Goal: Information Seeking & Learning: Compare options

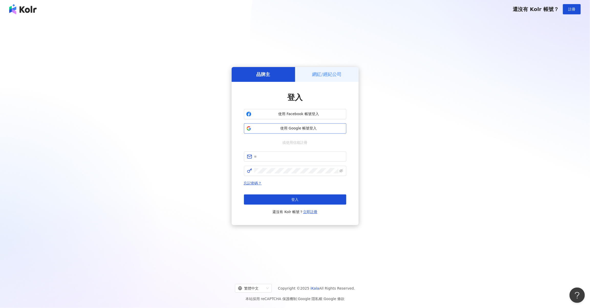
click at [311, 129] on span "使用 Google 帳號登入" at bounding box center [298, 128] width 91 height 5
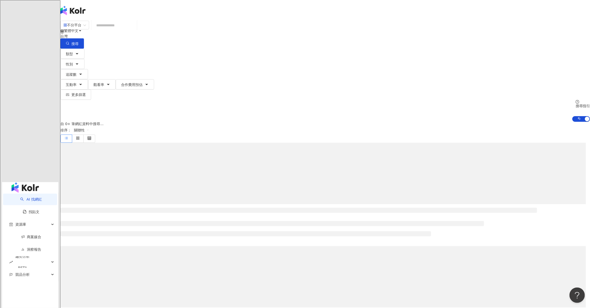
click at [135, 30] on input "search" at bounding box center [113, 25] width 41 height 10
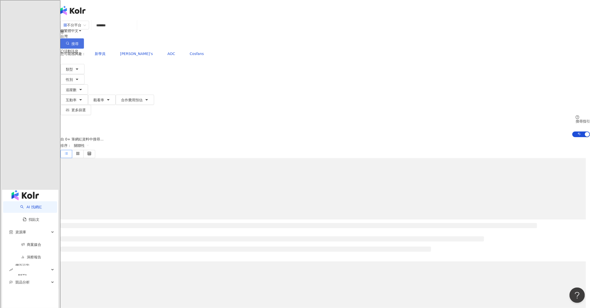
click at [84, 38] on button "搜尋" at bounding box center [72, 43] width 24 height 10
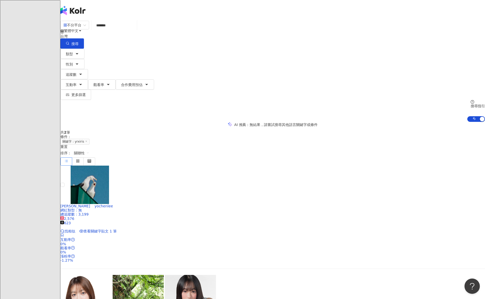
click at [135, 30] on input "*******" at bounding box center [113, 25] width 41 height 10
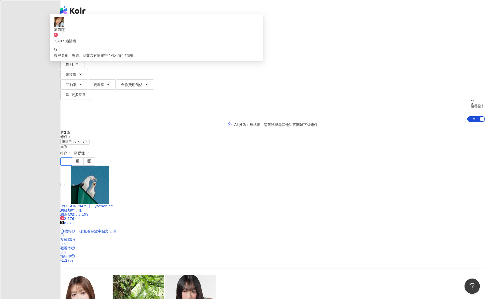
drag, startPoint x: 202, startPoint y: 26, endPoint x: 158, endPoint y: 30, distance: 43.9
click at [135, 30] on input "*******" at bounding box center [113, 25] width 41 height 10
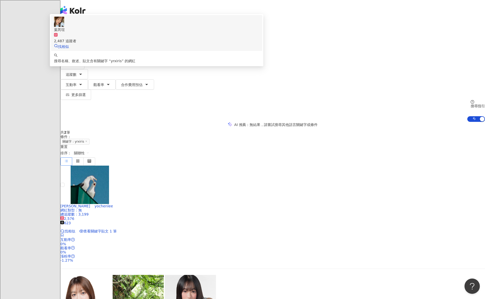
paste input "search"
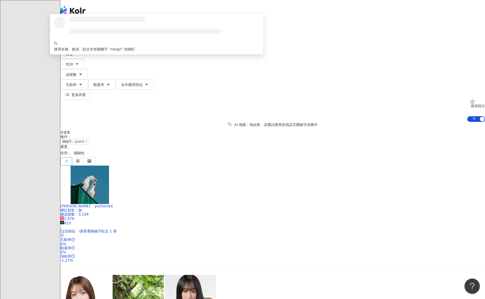
type input "******"
click at [84, 38] on button "搜尋" at bounding box center [72, 43] width 24 height 10
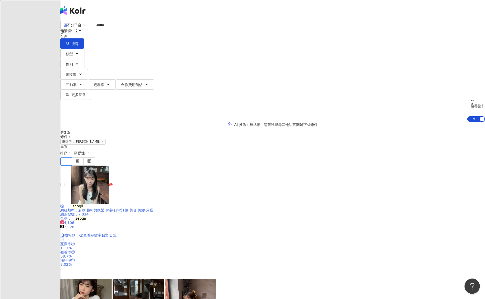
click at [84, 203] on mark "seogii" at bounding box center [78, 206] width 12 height 6
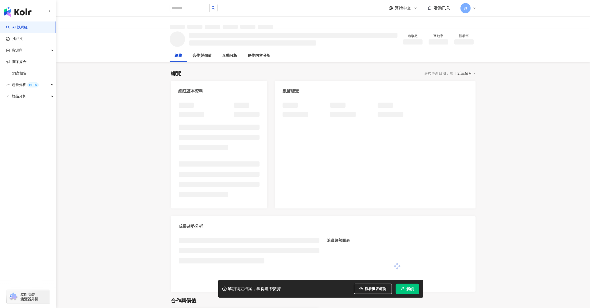
click at [407, 289] on span "解鎖" at bounding box center [409, 289] width 7 height 4
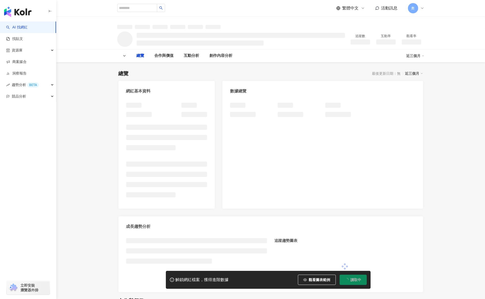
drag, startPoint x: 373, startPoint y: 95, endPoint x: 406, endPoint y: 28, distance: 74.7
click at [406, 28] on div at bounding box center [270, 23] width 327 height 12
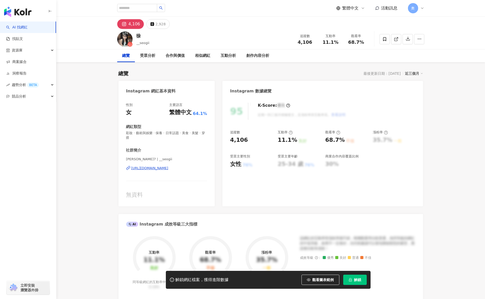
click at [358, 276] on button "解鎖" at bounding box center [355, 279] width 24 height 10
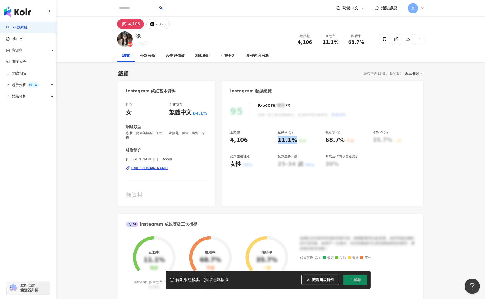
drag, startPoint x: 277, startPoint y: 139, endPoint x: 295, endPoint y: 140, distance: 17.7
click at [295, 140] on div "追蹤數 4,106 互動率 11.1% 良好 觀看率 68.7% 不佳 漲粉率 35.7% 一般 受眾主要性別 女性 76% 受眾主要年齡 25-34 歲 7…" at bounding box center [322, 149] width 185 height 38
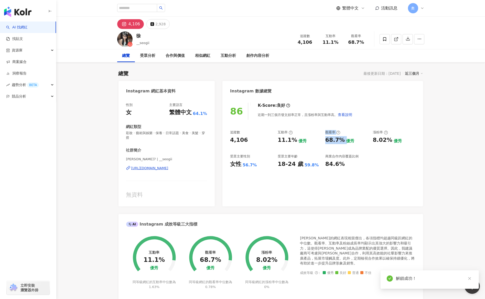
drag, startPoint x: 337, startPoint y: 139, endPoint x: 344, endPoint y: 139, distance: 6.7
click at [344, 139] on div "追蹤數 4,106 互動率 11.1% 優秀 觀看率 68.7% 優秀 漲粉率 8.02% 優秀 受眾主要性別 女性 56.7% 受眾主要年齡 18-24 歲…" at bounding box center [322, 149] width 185 height 38
click at [346, 139] on div "優秀" at bounding box center [350, 141] width 8 height 6
click at [343, 143] on div "68.7% 優秀" at bounding box center [346, 140] width 42 height 8
drag, startPoint x: 371, startPoint y: 139, endPoint x: 387, endPoint y: 140, distance: 15.9
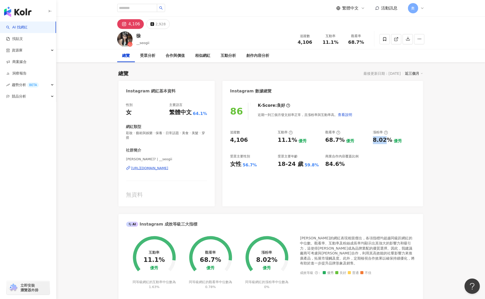
click at [387, 140] on div "追蹤數 4,106 互動率 11.1% 優秀 觀看率 68.7% 優秀 漲粉率 8.02% 優秀 受眾主要性別 女性 56.7% 受眾主要年齡 18-24 歲…" at bounding box center [322, 149] width 185 height 38
copy div "8.02%"
click at [167, 26] on div "4,106 2,928" at bounding box center [270, 23] width 327 height 12
click at [165, 26] on button "2,928" at bounding box center [157, 24] width 23 height 10
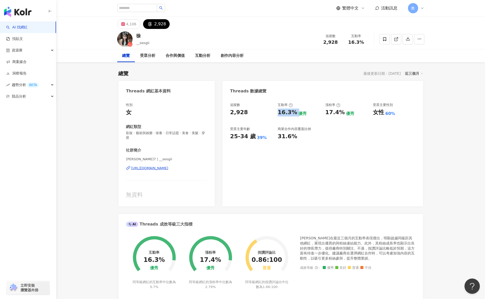
drag, startPoint x: 278, startPoint y: 111, endPoint x: 104, endPoint y: 168, distance: 183.6
click at [298, 112] on div "16.3% 優秀" at bounding box center [299, 112] width 42 height 8
copy div "16.3%"
click at [402, 168] on div "追蹤數 2,928 互動率 16.3% 優秀 漲粉率 17.4% 優秀 受眾主要性別 女性 60% 受眾主要年齡 25-34 歲 39% 商業合作內容覆蓋比例…" at bounding box center [322, 151] width 200 height 109
drag, startPoint x: 329, startPoint y: 113, endPoint x: 340, endPoint y: 113, distance: 11.5
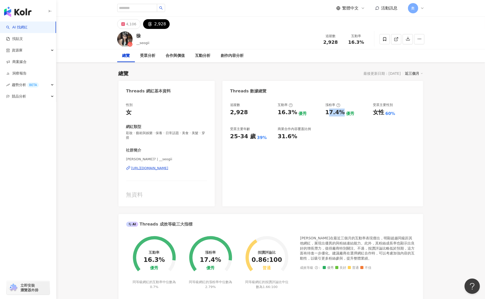
click at [340, 113] on div "17.4%" at bounding box center [334, 112] width 19 height 8
drag, startPoint x: 327, startPoint y: 113, endPoint x: 341, endPoint y: 115, distance: 14.3
click at [341, 115] on div "17.4%" at bounding box center [334, 112] width 19 height 8
copy div "17.4%"
click at [365, 168] on div "追蹤數 2,928 互動率 16.3% 優秀 漲粉率 17.4% 優秀 受眾主要性別 女性 60% 受眾主要年齡 25-34 歲 39% 商業合作內容覆蓋比例…" at bounding box center [322, 151] width 200 height 109
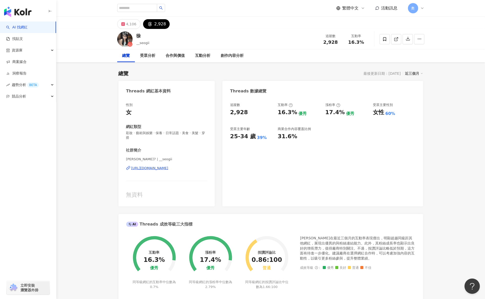
click at [384, 156] on div "追蹤數 2,928 互動率 16.3% 優秀 漲粉率 17.4% 優秀 受眾主要性別 女性 60% 受眾主要年齡 25-34 歲 39% 商業合作內容覆蓋比例…" at bounding box center [322, 151] width 200 height 109
click at [139, 8] on input "search" at bounding box center [137, 8] width 40 height 8
paste input "********"
drag, startPoint x: 121, startPoint y: 9, endPoint x: 118, endPoint y: 9, distance: 3.1
click at [118, 9] on input "********" at bounding box center [137, 8] width 40 height 8
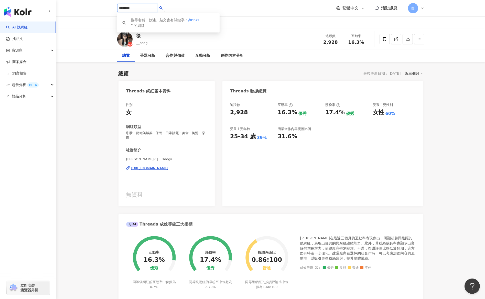
type input "*******"
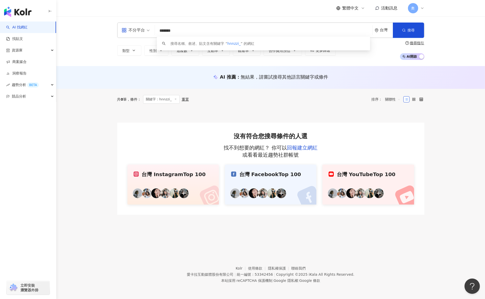
drag, startPoint x: 185, startPoint y: 28, endPoint x: 241, endPoint y: 16, distance: 57.6
click at [136, 22] on div "不分平台 ******* 台灣 搜尋 keyword 搜尋名稱、敘述、貼文含有關鍵字 “ hnnzzi_ ” 的網紅 類型 性別 追蹤數 互動率 觀看率 合作…" at bounding box center [270, 41] width 428 height 50
paste input "**********"
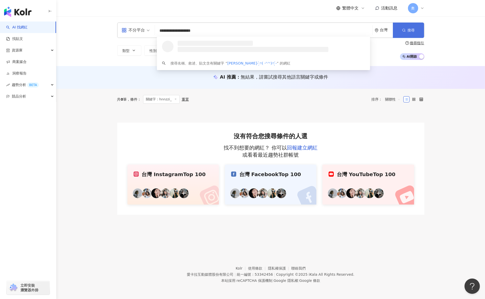
type input "**********"
click at [399, 30] on button "搜尋" at bounding box center [408, 30] width 31 height 15
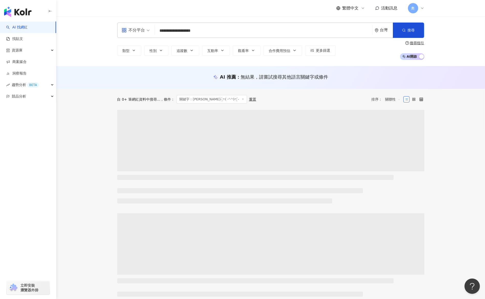
drag, startPoint x: 168, startPoint y: 31, endPoint x: 264, endPoint y: 29, distance: 96.7
click at [264, 29] on input "**********" at bounding box center [263, 31] width 213 height 10
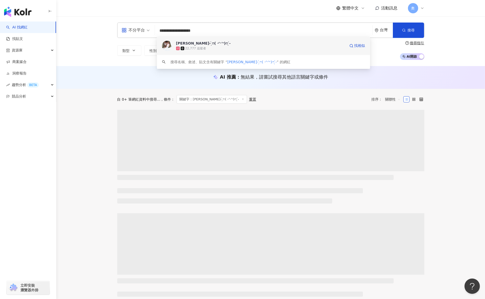
click at [245, 51] on div "22,777 追蹤者" at bounding box center [260, 48] width 169 height 5
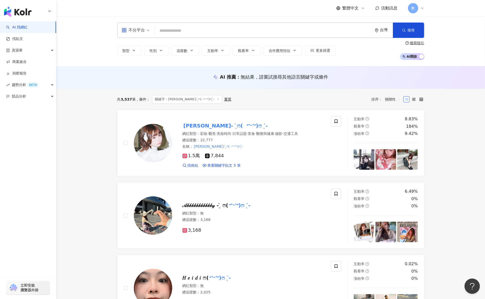
click at [192, 30] on input "search" at bounding box center [263, 31] width 213 height 10
paste input "**********"
type input "**********"
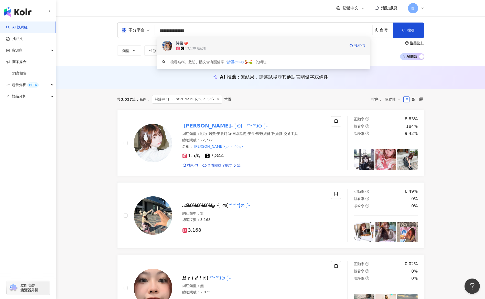
click at [218, 42] on span "詩函" at bounding box center [260, 43] width 169 height 5
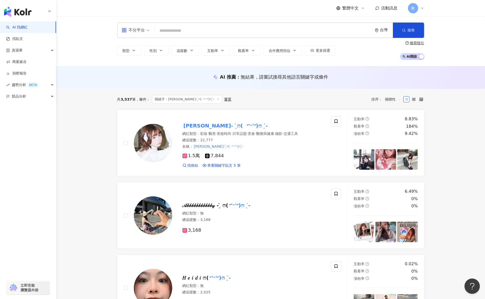
click at [184, 29] on input "search" at bounding box center [263, 31] width 213 height 10
paste input "**********"
type input "**********"
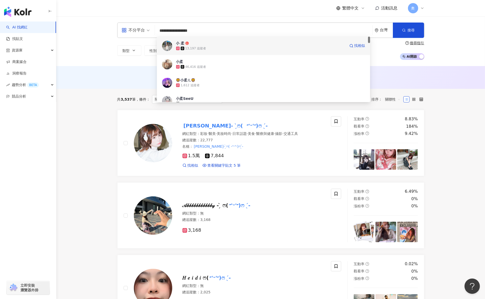
click at [220, 46] on div "13,197 追蹤者" at bounding box center [260, 48] width 169 height 5
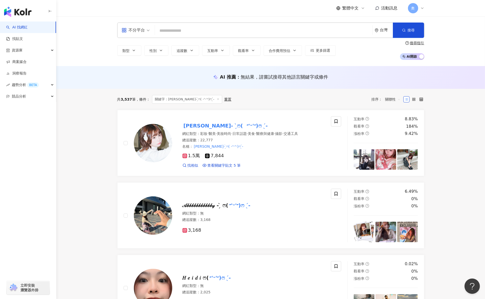
drag, startPoint x: 455, startPoint y: 57, endPoint x: 421, endPoint y: 54, distance: 34.2
click at [455, 57] on div "不分平台 台灣 搜尋 15a6224c-6cab-4f6e-9bdb-69e7dc028b78 小 柔 13,197 追蹤者 小柔 46,416 追蹤者 🦁️…" at bounding box center [270, 41] width 428 height 50
click at [188, 28] on input "search" at bounding box center [263, 31] width 213 height 10
paste input "*******"
type input "*******"
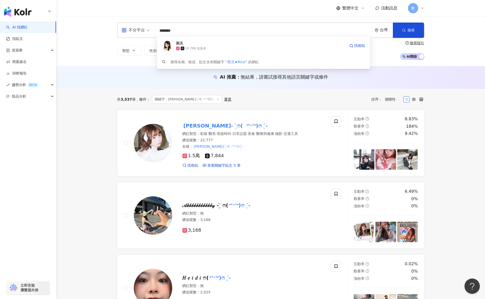
click at [223, 48] on div "10,788 追蹤者" at bounding box center [260, 48] width 169 height 5
paste input "*******"
type input "*******"
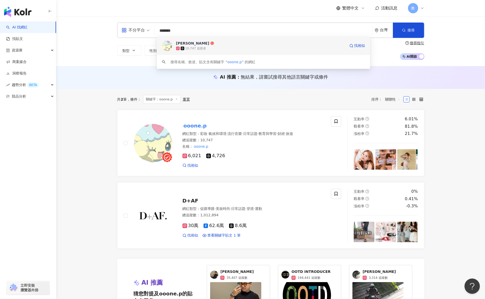
click at [221, 47] on div "10,747 追蹤者" at bounding box center [260, 48] width 169 height 5
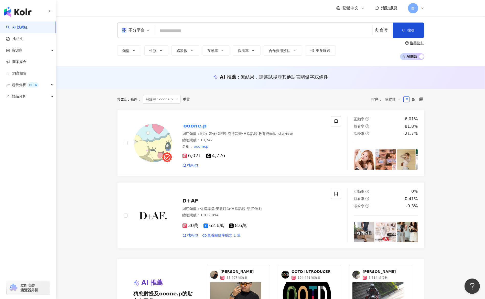
click at [188, 29] on input "search" at bounding box center [263, 31] width 213 height 10
paste input "********"
type input "********"
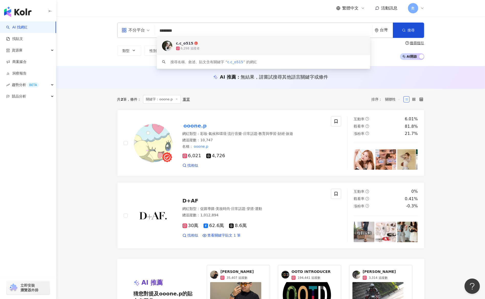
click at [209, 45] on span "c.c_o515" at bounding box center [260, 43] width 169 height 5
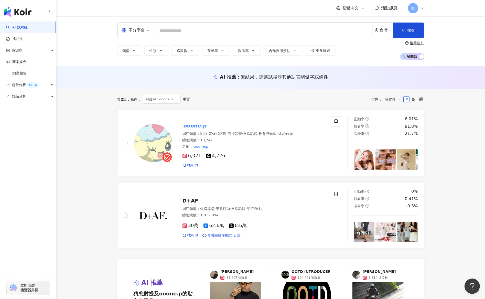
paste input "**********"
type input "**********"
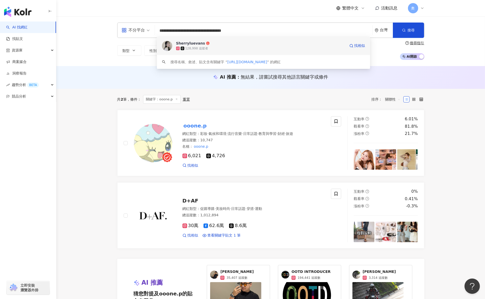
click at [205, 48] on div "128,998 追蹤者" at bounding box center [196, 48] width 23 height 4
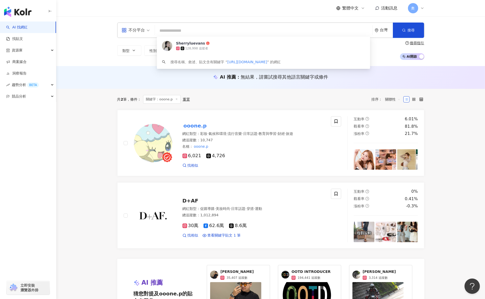
click at [178, 31] on input "search" at bounding box center [263, 31] width 213 height 10
paste input "**********"
type input "**********"
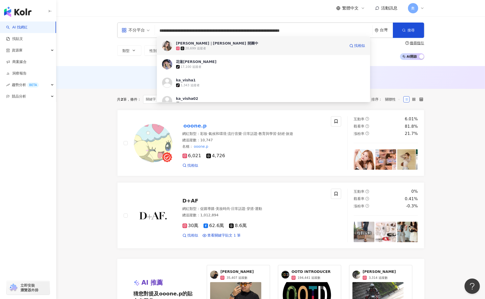
click at [195, 49] on div "20,699 追蹤者" at bounding box center [195, 48] width 21 height 4
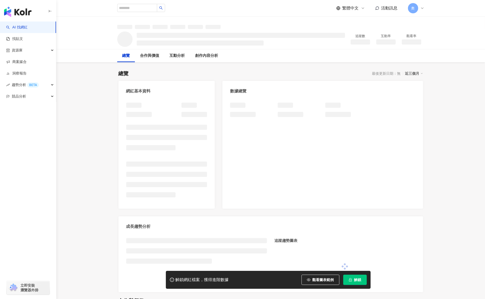
click at [350, 280] on icon "lock" at bounding box center [350, 280] width 4 height 4
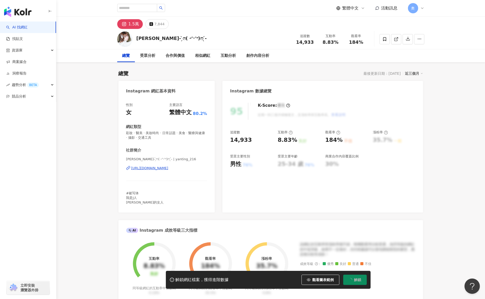
click at [464, 54] on div "總覽 受眾分析 合作與價值 相似網紅 互動分析 創作內容分析" at bounding box center [270, 55] width 428 height 13
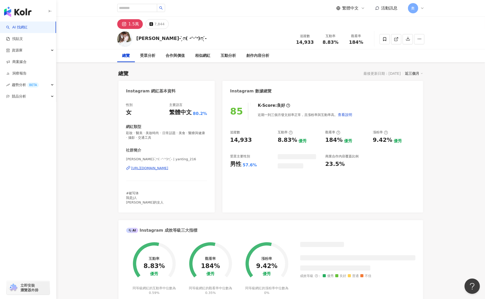
click at [294, 140] on div "追蹤數 14,933 互動率 8.83% 優秀 觀看率 184% 優秀 漲粉率 9.42% 優秀 受眾主要性別 男性 57.6% 商業合作內容覆蓋比例 23.…" at bounding box center [322, 149] width 185 height 38
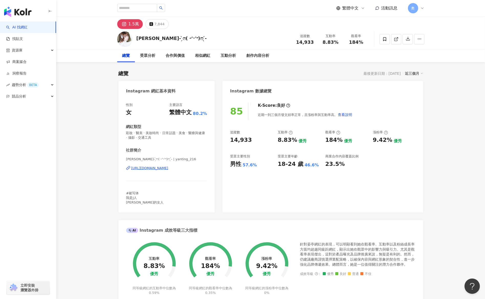
drag, startPoint x: 324, startPoint y: 141, endPoint x: 340, endPoint y: 140, distance: 15.6
click at [340, 140] on div "追蹤數 14,933 互動率 8.83% 優秀 觀看率 184% 優秀 漲粉率 9.42% 優秀 受眾主要性別 男性 57.6% 受眾主要年齡 18-24 歲…" at bounding box center [322, 149] width 185 height 38
copy div "184%"
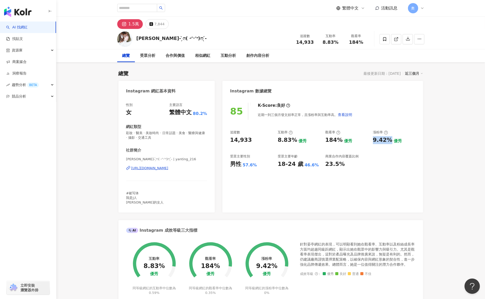
drag, startPoint x: 373, startPoint y: 139, endPoint x: 389, endPoint y: 141, distance: 16.8
click at [389, 141] on div "追蹤數 14,933 互動率 8.83% 優秀 觀看率 184% 優秀 漲粉率 9.42% 優秀 受眾主要性別 男性 57.6% 受眾主要年齡 18-24 歲…" at bounding box center [322, 149] width 185 height 38
copy div "9.42%"
drag, startPoint x: 473, startPoint y: 135, endPoint x: 427, endPoint y: 116, distance: 49.8
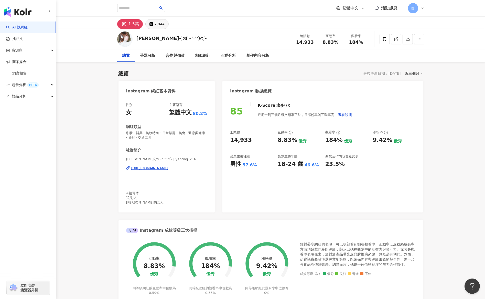
click at [165, 23] on button "7,844" at bounding box center [156, 24] width 23 height 10
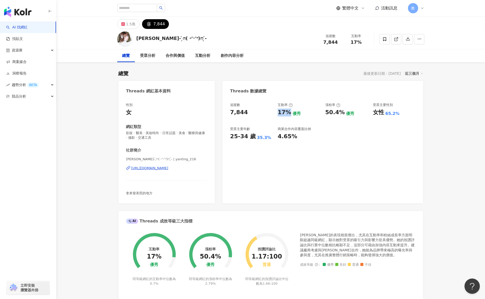
drag, startPoint x: 284, startPoint y: 112, endPoint x: 16, endPoint y: 159, distance: 271.7
click at [290, 113] on div "追蹤數 7,844 互動率 17% 優秀 漲粉率 50.4% 優秀 受眾主要性別 女性 65.2% 受眾主要年齡 25-34 歲 35.3% 商業合作內容覆蓋…" at bounding box center [322, 122] width 185 height 38
copy div "17%"
drag, startPoint x: 461, startPoint y: 112, endPoint x: 429, endPoint y: 110, distance: 31.8
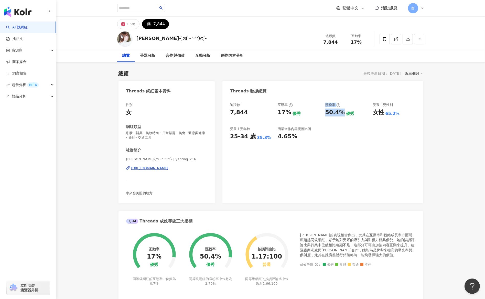
drag, startPoint x: 322, startPoint y: 111, endPoint x: 341, endPoint y: 116, distance: 19.5
click at [341, 116] on div "追蹤數 7,844 互動率 17% 優秀 漲粉率 50.4% 優秀 受眾主要性別 女性 65.2% 受眾主要年齡 25-34 歲 35.3% 商業合作內容覆蓋…" at bounding box center [322, 122] width 185 height 38
click at [341, 116] on div "50.4%" at bounding box center [334, 112] width 19 height 8
drag, startPoint x: 343, startPoint y: 114, endPoint x: 324, endPoint y: 114, distance: 18.4
click at [324, 114] on div "追蹤數 7,844 互動率 17% 優秀 漲粉率 50.4% 優秀 受眾主要性別 女性 65.2% 受眾主要年齡 25-34 歲 35.3% 商業合作內容覆蓋…" at bounding box center [322, 122] width 185 height 38
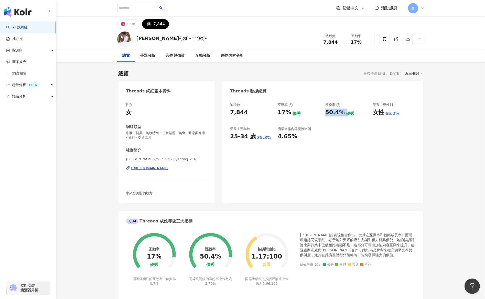
copy div "50.4%"
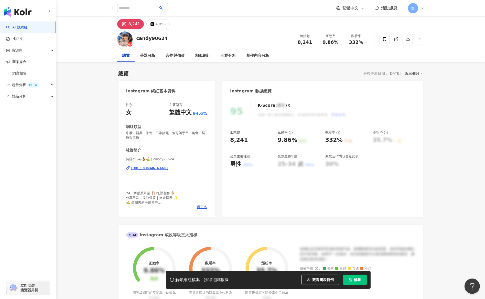
drag, startPoint x: 459, startPoint y: 59, endPoint x: 305, endPoint y: 29, distance: 156.5
click at [459, 59] on div "總覽 受眾分析 合作與價值 相似網紅 互動分析 創作內容分析" at bounding box center [270, 55] width 428 height 13
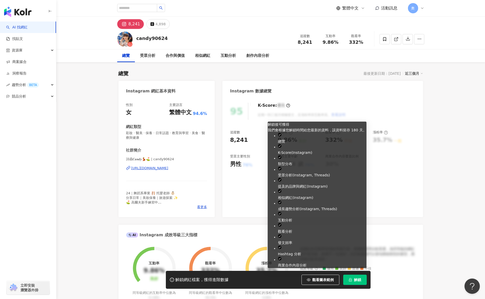
click at [356, 276] on button "解鎖" at bounding box center [355, 279] width 24 height 10
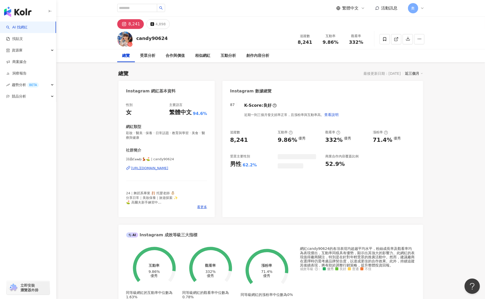
click at [293, 139] on div "追蹤數 8,241 互動率 9.86% 優秀 觀看率 332% 優秀 漲粉率 71.4% 優秀 受眾主要性別 男性 62.2% 商業合作內容覆蓋比例 52.9%" at bounding box center [322, 149] width 185 height 38
drag, startPoint x: 457, startPoint y: 96, endPoint x: 359, endPoint y: 63, distance: 103.5
drag, startPoint x: 326, startPoint y: 140, endPoint x: 341, endPoint y: 141, distance: 15.4
click at [341, 141] on div "332% 優秀" at bounding box center [346, 140] width 42 height 8
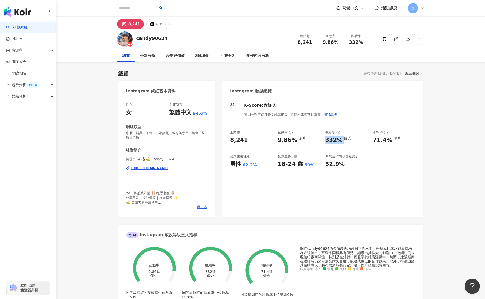
copy div "332%"
drag, startPoint x: 368, startPoint y: 139, endPoint x: 387, endPoint y: 142, distance: 18.6
click at [387, 142] on div "追蹤數 8,241 互動率 9.86% 優秀 觀看率 332% 優秀 漲粉率 71.4% 優秀 受眾主要性別 男性 62.2% 受眾主要年齡 18-24 歲 …" at bounding box center [322, 149] width 185 height 38
click at [388, 142] on div "71.4%" at bounding box center [382, 140] width 19 height 8
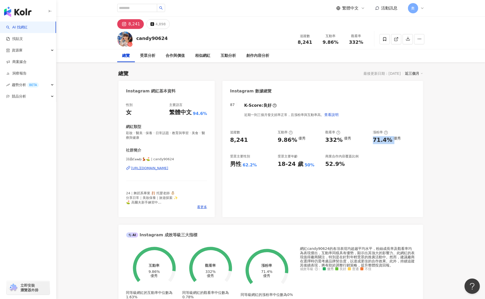
drag, startPoint x: 391, startPoint y: 142, endPoint x: 373, endPoint y: 143, distance: 17.4
click at [373, 143] on div "71.4% 優秀" at bounding box center [394, 140] width 42 height 8
copy div "71.4%"
click at [159, 28] on button "4,898" at bounding box center [157, 24] width 23 height 10
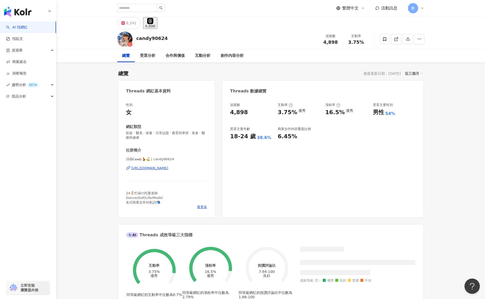
click at [155, 24] on div "4,898" at bounding box center [150, 26] width 10 height 4
drag, startPoint x: 280, startPoint y: 115, endPoint x: 295, endPoint y: 116, distance: 14.6
click at [295, 116] on div "追蹤數 4,898 互動率 3.75% 優秀 漲粉率 16.5% 優秀 受眾主要性別 男性 54% 受眾主要年齡 18-24 歲 38.6% 商業合作內容覆蓋…" at bounding box center [322, 122] width 185 height 38
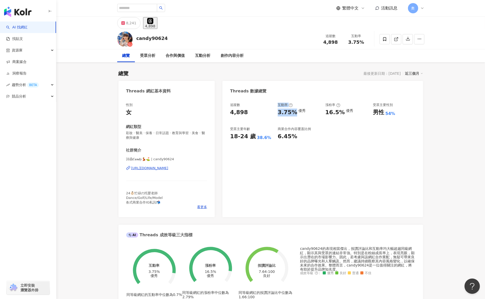
click at [294, 114] on div "3.75%" at bounding box center [287, 112] width 19 height 8
click at [273, 114] on div "追蹤數 4,898 互動率 3.75% 優秀 漲粉率 16.5% 優秀 受眾主要性別 男性 54% 受眾主要年齡 18-24 歲 38.6% 商業合作內容覆蓋…" at bounding box center [322, 122] width 185 height 38
click at [315, 114] on div "3.75% 優秀" at bounding box center [299, 112] width 42 height 8
drag, startPoint x: 283, startPoint y: 115, endPoint x: 294, endPoint y: 115, distance: 11.0
click at [294, 115] on div "3.75%" at bounding box center [287, 112] width 19 height 8
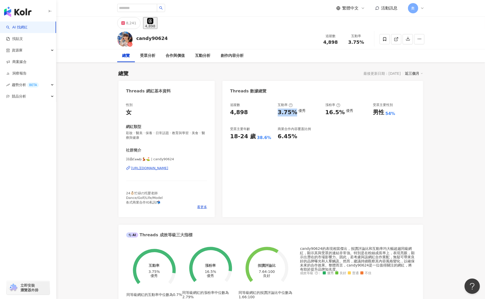
copy div "3.75%"
drag, startPoint x: 324, startPoint y: 110, endPoint x: 339, endPoint y: 112, distance: 15.4
click at [341, 112] on div "追蹤數 4,898 互動率 3.75% 優秀 漲粉率 16.5% 優秀 受眾主要性別 男性 54% 受眾主要年齡 18-24 歲 38.6% 商業合作內容覆蓋…" at bounding box center [322, 122] width 185 height 38
copy div "16.5%"
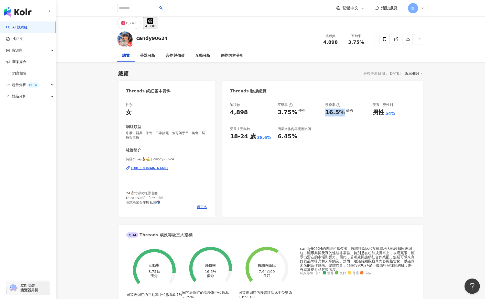
drag, startPoint x: 274, startPoint y: 115, endPoint x: 294, endPoint y: 114, distance: 20.0
click at [294, 114] on div "追蹤數 4,898 互動率 3.75% 優秀 漲粉率 16.5% 優秀 受眾主要性別 男性 54% 受眾主要年齡 18-24 歲 38.6% 商業合作內容覆蓋…" at bounding box center [322, 122] width 185 height 38
click at [289, 115] on div "3.75%" at bounding box center [287, 112] width 19 height 8
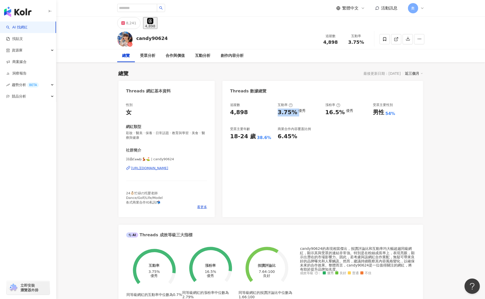
drag, startPoint x: 296, startPoint y: 113, endPoint x: 275, endPoint y: 114, distance: 20.7
click at [275, 114] on div "追蹤數 4,898 互動率 3.75% 優秀 漲粉率 16.5% 優秀 受眾主要性別 男性 54% 受眾主要年齡 18-24 歲 38.6% 商業合作內容覆蓋…" at bounding box center [322, 122] width 185 height 38
copy div "3.75%"
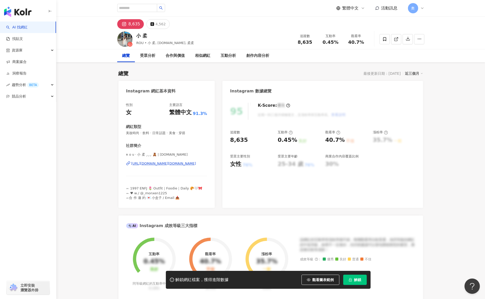
drag, startPoint x: 472, startPoint y: 60, endPoint x: 373, endPoint y: 52, distance: 99.0
click at [472, 59] on div "總覽 受眾分析 合作與價值 相似網紅 互動分析 創作內容分析" at bounding box center [270, 55] width 428 height 13
click at [360, 278] on span "解鎖" at bounding box center [357, 280] width 7 height 4
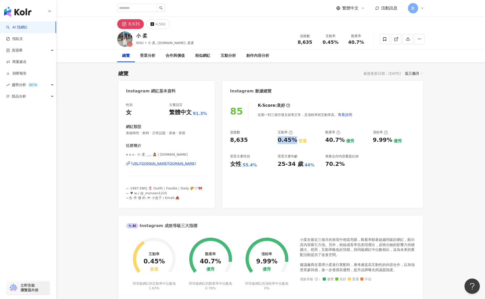
drag, startPoint x: 280, startPoint y: 140, endPoint x: 293, endPoint y: 140, distance: 13.0
click at [293, 140] on div "追蹤數 8,635 互動率 0.45% 普通 觀看率 40.7% 優秀 漲粉率 9.99% 優秀 受眾主要性別 女性 55.4% 受眾主要年齡 25-34 歲…" at bounding box center [322, 149] width 185 height 38
copy div "0.45%"
drag, startPoint x: 325, startPoint y: 139, endPoint x: 338, endPoint y: 141, distance: 14.1
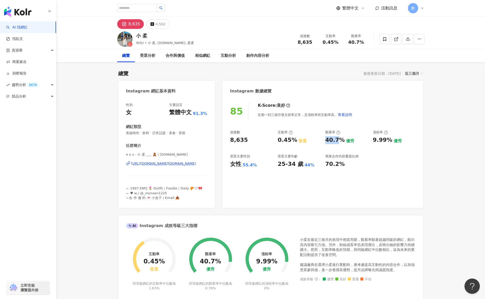
click at [338, 141] on div "追蹤數 8,635 互動率 0.45% 普通 觀看率 40.7% 優秀 漲粉率 9.99% 優秀 受眾主要性別 女性 55.4% 受眾主要年齡 25-34 歲…" at bounding box center [322, 149] width 185 height 38
drag, startPoint x: 343, startPoint y: 145, endPoint x: 324, endPoint y: 142, distance: 19.4
click at [324, 142] on div "追蹤數 8,635 互動率 0.45% 普通 觀看率 40.7% 優秀 漲粉率 9.99% 優秀 受眾主要性別 女性 55.4% 受眾主要年齡 25-34 歲…" at bounding box center [322, 149] width 185 height 38
copy div "40.7%"
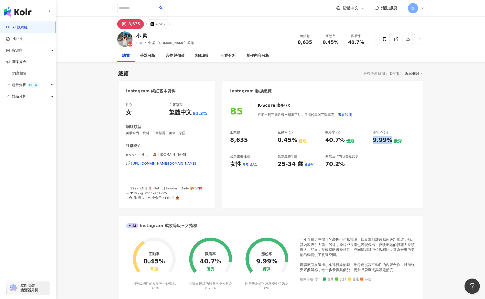
drag, startPoint x: 372, startPoint y: 138, endPoint x: 390, endPoint y: 142, distance: 18.3
click at [390, 142] on div "追蹤數 8,635 互動率 0.45% 普通 觀看率 40.7% 優秀 漲粉率 9.99% 優秀 受眾主要性別 女性 55.4% 受眾主要年齡 25-34 歲…" at bounding box center [322, 149] width 185 height 38
copy div "9.99%"
drag, startPoint x: 453, startPoint y: 103, endPoint x: 408, endPoint y: 71, distance: 54.5
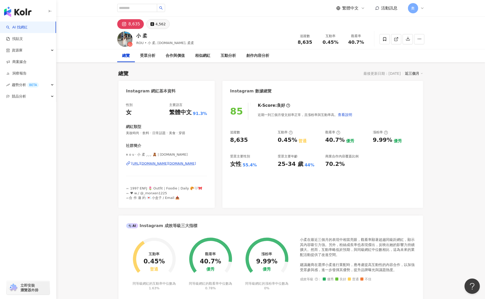
click at [159, 24] on div "4,562" at bounding box center [160, 23] width 10 height 7
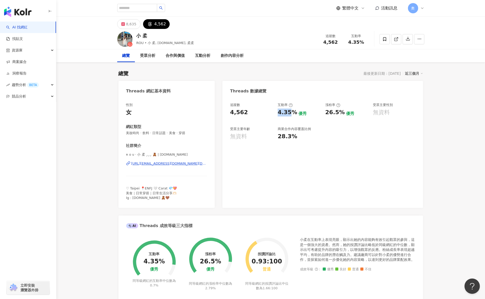
drag, startPoint x: 279, startPoint y: 114, endPoint x: 210, endPoint y: 137, distance: 72.8
click at [295, 114] on div "4.35% 優秀" at bounding box center [299, 112] width 42 height 8
copy div "4.35"
drag, startPoint x: 459, startPoint y: 108, endPoint x: 452, endPoint y: 107, distance: 8.0
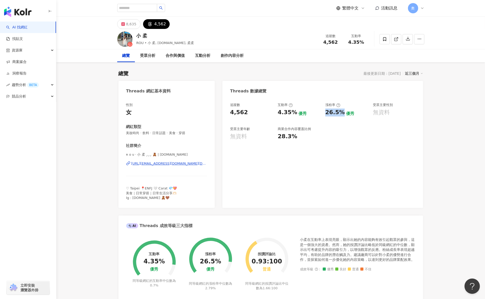
drag, startPoint x: 325, startPoint y: 113, endPoint x: 341, endPoint y: 114, distance: 15.9
click at [341, 114] on div "追蹤數 4,562 互動率 4.35% 優秀 漲粉率 26.5% 優秀 受眾主要性別 無資料 受眾主要年齡 無資料 商業合作內容覆蓋比例 28.3%" at bounding box center [322, 122] width 185 height 38
copy div "26.5%"
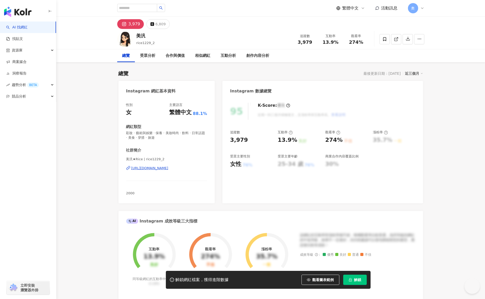
click at [354, 279] on span "解鎖" at bounding box center [357, 280] width 7 height 4
drag, startPoint x: 464, startPoint y: 110, endPoint x: 419, endPoint y: 86, distance: 51.5
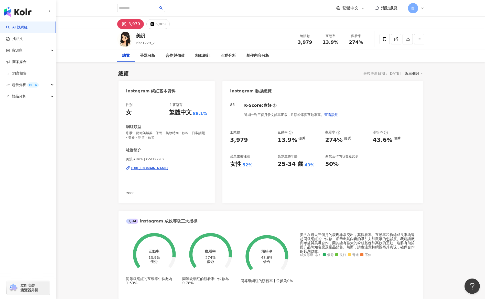
click at [296, 142] on div "追蹤數 3,979 互動率 13.9% 優秀 觀看率 274% 優秀 漲粉率 43.6% 優秀 受眾主要性別 女性 52% 受眾主要年齡 25-34 歲 43…" at bounding box center [322, 149] width 185 height 38
drag, startPoint x: 326, startPoint y: 140, endPoint x: 340, endPoint y: 142, distance: 14.1
click at [340, 142] on div "追蹤數 3,979 互動率 13.9% 優秀 觀看率 274% 優秀 漲粉率 43.6% 優秀 受眾主要性別 女性 52% 受眾主要年齡 25-34 歲 43…" at bounding box center [322, 149] width 185 height 38
copy div "274%"
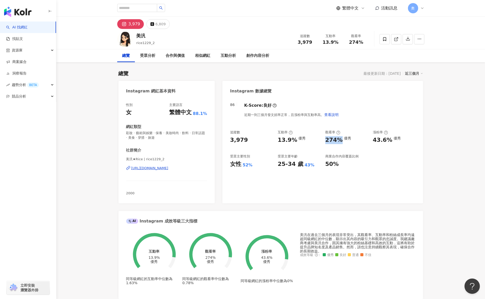
drag, startPoint x: 368, startPoint y: 141, endPoint x: 386, endPoint y: 142, distance: 17.7
click at [386, 142] on div "追蹤數 3,979 互動率 13.9% 優秀 觀看率 274% 優秀 漲粉率 43.6% 優秀 受眾主要性別 女性 52% 受眾主要年齡 25-34 歲 43…" at bounding box center [322, 149] width 185 height 38
click at [389, 141] on div "43.6%" at bounding box center [382, 140] width 19 height 8
drag, startPoint x: 389, startPoint y: 141, endPoint x: 372, endPoint y: 145, distance: 17.7
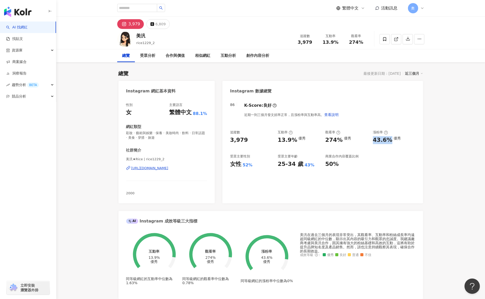
click at [372, 145] on div "追蹤數 3,979 互動率 13.9% 優秀 觀看率 274% 優秀 漲粉率 43.6% 優秀 受眾主要性別 女性 52% 受眾主要年齡 25-34 歲 43…" at bounding box center [322, 149] width 185 height 38
copy div "43.6%"
click at [166, 23] on button "6,809" at bounding box center [157, 24] width 23 height 10
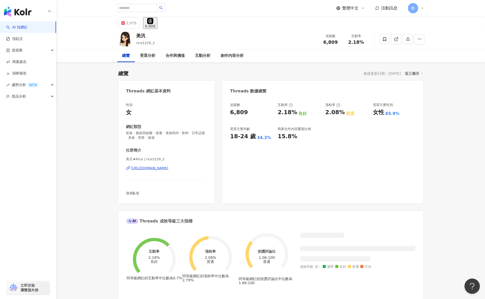
click at [279, 115] on div "2.18%" at bounding box center [287, 112] width 19 height 8
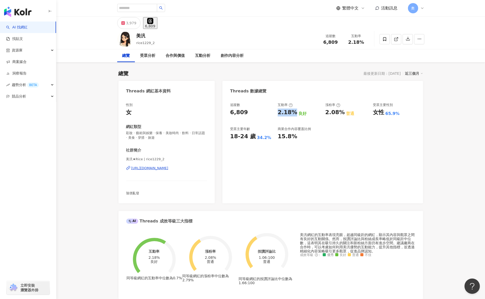
drag, startPoint x: 277, startPoint y: 114, endPoint x: 12, endPoint y: 143, distance: 267.4
click at [294, 114] on div "2.18%" at bounding box center [287, 112] width 19 height 8
copy div "2.18%"
drag, startPoint x: 466, startPoint y: 102, endPoint x: 453, endPoint y: 102, distance: 13.3
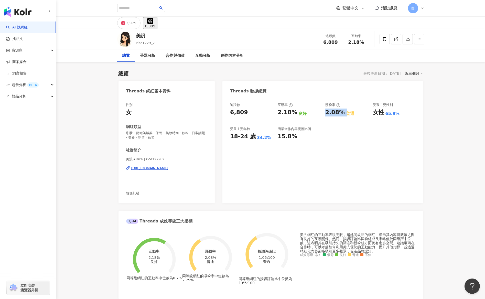
drag, startPoint x: 323, startPoint y: 113, endPoint x: 344, endPoint y: 117, distance: 21.6
click at [344, 117] on div "追蹤數 6,809 互動率 2.18% 良好 漲粉率 2.08% 普通 受眾主要性別 女性 65.9% 受眾主要年齡 18-24 歲 34.2% 商業合作內容…" at bounding box center [322, 122] width 185 height 38
copy div "2.08%"
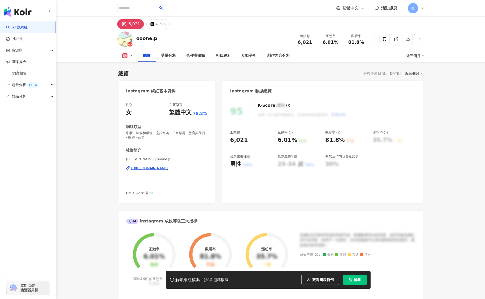
click at [357, 281] on span "解鎖" at bounding box center [357, 280] width 7 height 4
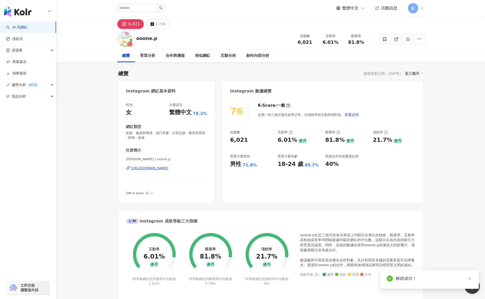
drag, startPoint x: 277, startPoint y: 140, endPoint x: 293, endPoint y: 140, distance: 15.9
click at [293, 140] on div "6.01%" at bounding box center [287, 140] width 19 height 8
copy div "6.01%"
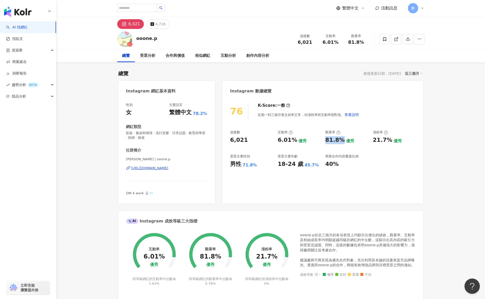
drag, startPoint x: 325, startPoint y: 139, endPoint x: 340, endPoint y: 140, distance: 14.7
click at [340, 140] on div "81.8%" at bounding box center [334, 140] width 19 height 8
copy div "81.8%"
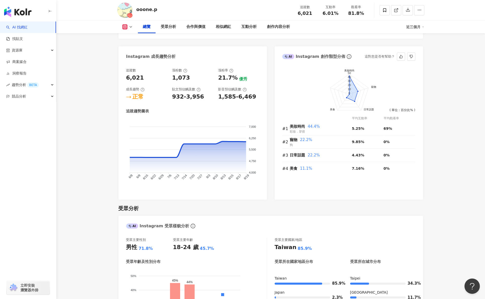
click at [418, 114] on div "前往申請試用方案解鎖 ( 立即註冊 ) 美妝時尚 寵物 日常話題 美食 50 40 30 20 10 0 ( 單位：百分比% ) 平均互動率 平均觀看率 #1…" at bounding box center [348, 131] width 148 height 137
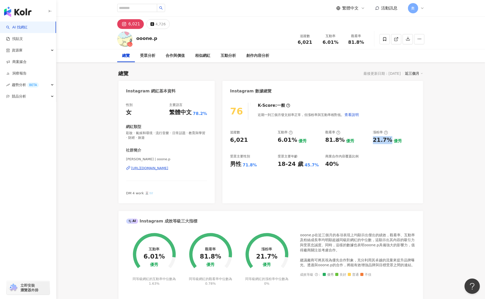
drag, startPoint x: 381, startPoint y: 140, endPoint x: 390, endPoint y: 140, distance: 9.2
click at [390, 140] on div "21.7% 優秀" at bounding box center [394, 140] width 42 height 8
copy div "21.7%"
click at [159, 27] on div "4,726" at bounding box center [160, 23] width 10 height 7
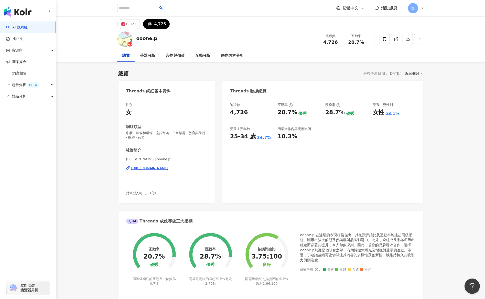
drag, startPoint x: 278, startPoint y: 113, endPoint x: 295, endPoint y: 114, distance: 16.4
click at [295, 114] on div "20.7%" at bounding box center [287, 112] width 19 height 8
drag, startPoint x: 325, startPoint y: 112, endPoint x: 345, endPoint y: 112, distance: 20.0
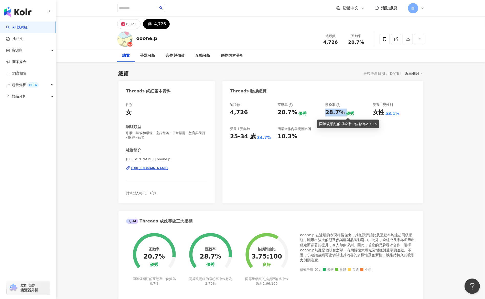
click at [345, 112] on div "28.7% 優秀" at bounding box center [346, 112] width 42 height 8
copy div "28.7%"
drag, startPoint x: 465, startPoint y: 115, endPoint x: 445, endPoint y: 101, distance: 24.5
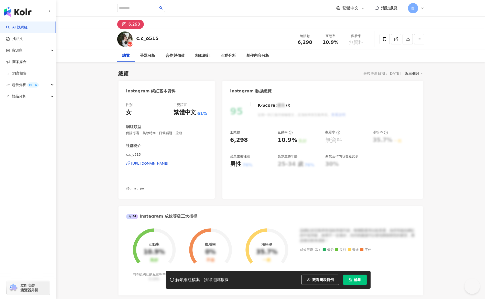
click at [359, 278] on span "解鎖" at bounding box center [357, 280] width 7 height 4
drag, startPoint x: 280, startPoint y: 140, endPoint x: 294, endPoint y: 140, distance: 13.6
click at [294, 140] on div "追蹤數 6,298 互動率 10.9% 良好 觀看率 無資料 漲粉率 35.7% 一般 受眾主要性別 男性 76% 受眾主要年齡 25-34 歲 76% 商業…" at bounding box center [322, 149] width 185 height 38
copy div "10.9%"
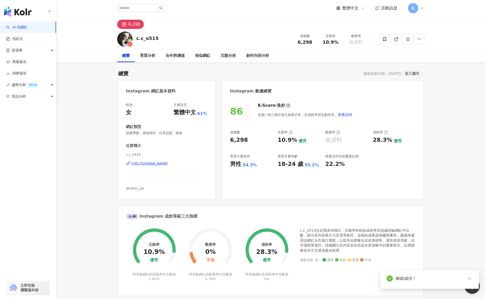
drag, startPoint x: 380, startPoint y: 142, endPoint x: 389, endPoint y: 144, distance: 9.3
click at [389, 144] on div "28.3%" at bounding box center [382, 140] width 19 height 8
copy div "28.3%"
drag, startPoint x: 468, startPoint y: 199, endPoint x: 457, endPoint y: 204, distance: 12.0
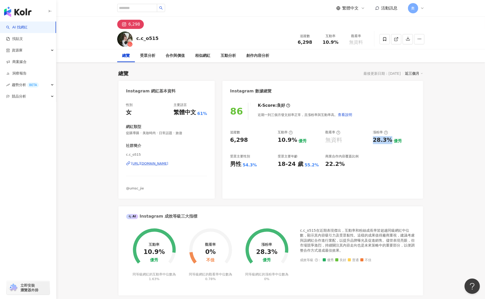
drag, startPoint x: 482, startPoint y: 154, endPoint x: 445, endPoint y: 145, distance: 38.8
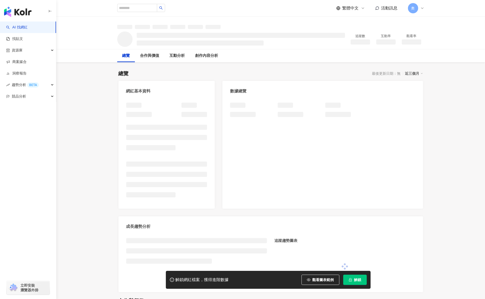
click at [352, 281] on button "解鎖" at bounding box center [355, 279] width 24 height 10
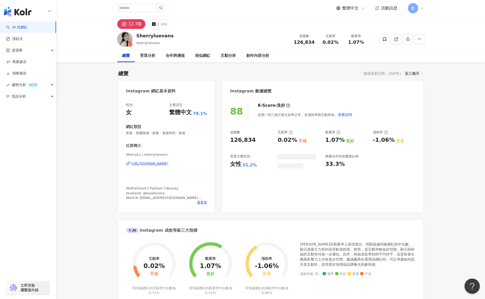
drag, startPoint x: 292, startPoint y: 142, endPoint x: 283, endPoint y: 140, distance: 8.5
click at [295, 142] on div "0.02%" at bounding box center [287, 140] width 19 height 8
drag, startPoint x: 277, startPoint y: 139, endPoint x: 18, endPoint y: 244, distance: 279.0
click at [293, 137] on div "追蹤數 126,834 互動率 0.02% 不佳 觀看率 1.07% 良好 漲粉率 -1.06% 普通 受眾主要性別 女性 51.2% 受眾主要年齡 25-3…" at bounding box center [322, 149] width 185 height 38
copy div "0.02% 不"
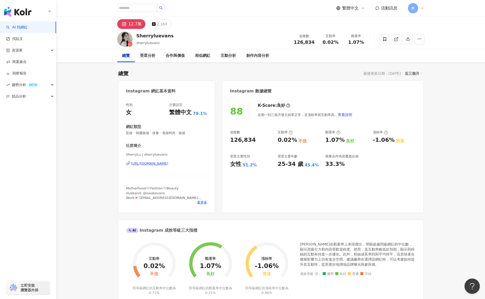
drag, startPoint x: 323, startPoint y: 138, endPoint x: 342, endPoint y: 142, distance: 19.5
click at [342, 142] on div "追蹤數 126,834 互動率 0.02% 不佳 觀看率 1.07% 良好 漲粉率 -1.06% 普通 受眾主要性別 女性 51.2% 受眾主要年齡 25-3…" at bounding box center [322, 149] width 185 height 38
copy div "1.07%"
drag, startPoint x: 448, startPoint y: 151, endPoint x: 451, endPoint y: 150, distance: 3.0
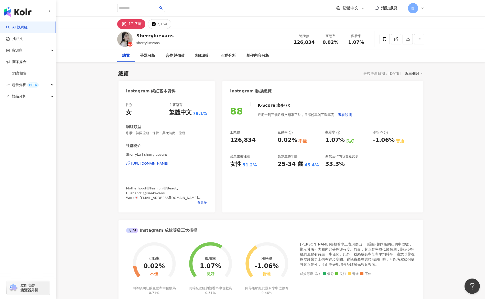
drag, startPoint x: 370, startPoint y: 140, endPoint x: 390, endPoint y: 141, distance: 20.3
click at [390, 141] on div "追蹤數 126,834 互動率 0.02% 不佳 觀看率 1.07% 良好 漲粉率 -1.06% 普通 受眾主要性別 女性 51.2% 受眾主要年齡 25-3…" at bounding box center [322, 149] width 185 height 38
click at [391, 140] on div "-1.06%" at bounding box center [384, 140] width 22 height 8
click at [396, 141] on div "普通" at bounding box center [400, 141] width 8 height 6
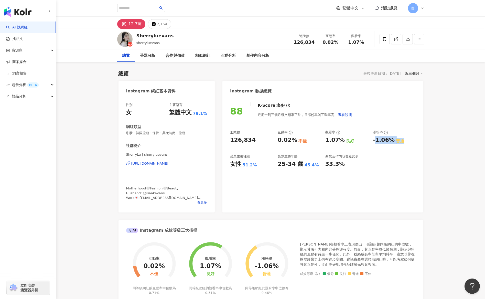
drag, startPoint x: 394, startPoint y: 141, endPoint x: 375, endPoint y: 141, distance: 18.9
click at [377, 142] on div "-1.06% 普通" at bounding box center [394, 140] width 42 height 8
click at [375, 141] on div "-1.06%" at bounding box center [384, 140] width 22 height 8
drag, startPoint x: 371, startPoint y: 140, endPoint x: 393, endPoint y: 141, distance: 21.5
click at [393, 141] on div "追蹤數 126,834 互動率 0.02% 不佳 觀看率 1.07% 良好 漲粉率 -1.06% 普通 受眾主要性別 女性 51.2% 受眾主要年齡 25-3…" at bounding box center [322, 149] width 185 height 38
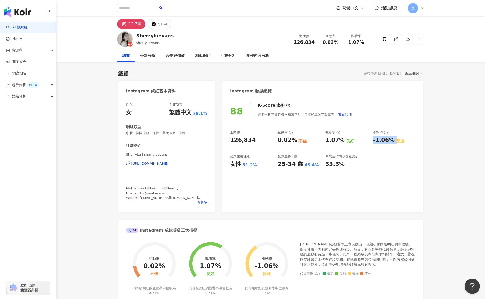
copy div "-1.06%"
click at [165, 26] on button "2,164" at bounding box center [159, 24] width 23 height 10
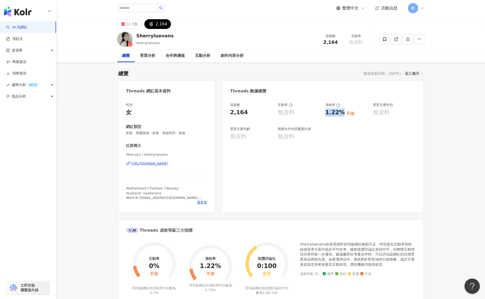
drag, startPoint x: 327, startPoint y: 114, endPoint x: 343, endPoint y: 116, distance: 16.0
click at [343, 116] on div "追蹤數 2,164 互動率 無資料 漲粉率 1.22% 不佳 受眾主要性別 無資料 受眾主要年齡 無資料 商業合作內容覆蓋比例 無資料" at bounding box center [322, 122] width 185 height 38
copy div "1.22%"
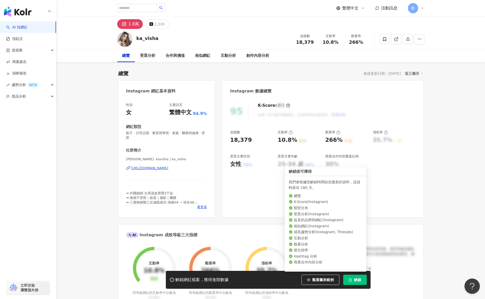
click at [354, 280] on span "解鎖" at bounding box center [357, 280] width 7 height 4
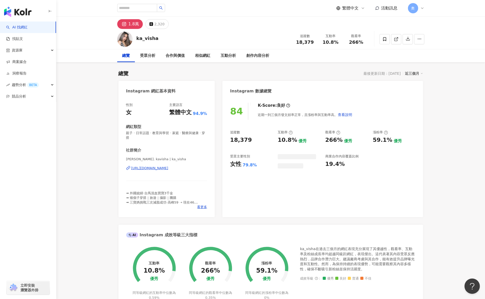
click at [294, 140] on div "追蹤數 18,379 互動率 10.8% 優秀 觀看率 266% 優秀 漲粉率 59.1% 優秀 受眾主要性別 女性 79.8% 商業合作內容覆蓋比例 19.…" at bounding box center [322, 149] width 185 height 38
drag, startPoint x: 320, startPoint y: 140, endPoint x: 335, endPoint y: 140, distance: 15.6
click at [335, 140] on div "追蹤數 18,379 互動率 10.8% 優秀 觀看率 266% 優秀 漲粉率 59.1% 優秀 受眾主要性別 女性 79.8% 受眾主要年齡 18-24 歲…" at bounding box center [322, 149] width 185 height 38
click at [337, 140] on div "266%" at bounding box center [333, 140] width 17 height 8
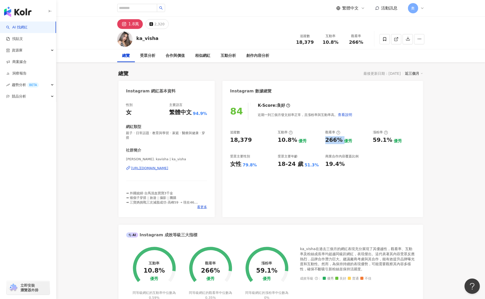
drag, startPoint x: 343, startPoint y: 140, endPoint x: 325, endPoint y: 140, distance: 17.9
click at [325, 140] on div "追蹤數 18,379 互動率 10.8% 優秀 觀看率 266% 優秀 漲粉率 59.1% 優秀 受眾主要性別 女性 79.8% 受眾主要年齡 18-24 歲…" at bounding box center [322, 149] width 185 height 38
copy div "266%"
drag, startPoint x: 372, startPoint y: 142, endPoint x: 388, endPoint y: 141, distance: 16.1
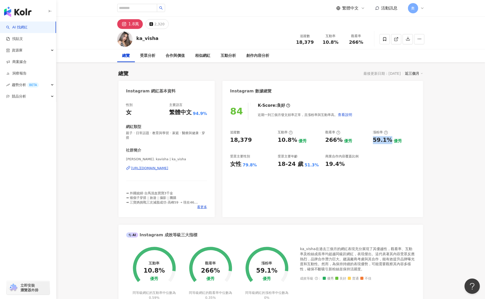
click at [388, 141] on div "追蹤數 18,379 互動率 10.8% 優秀 觀看率 266% 優秀 漲粉率 59.1% 優秀 受眾主要性別 女性 79.8% 受眾主要年齡 18-24 歲…" at bounding box center [322, 149] width 185 height 38
copy div "59.1%"
click at [154, 26] on div "2,320" at bounding box center [159, 23] width 10 height 7
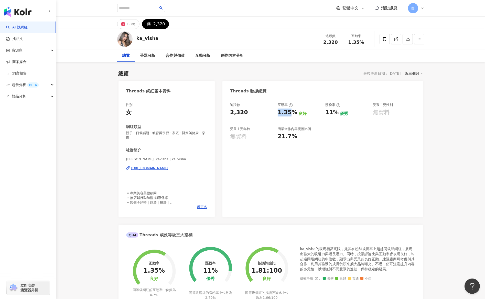
drag, startPoint x: 275, startPoint y: 112, endPoint x: 295, endPoint y: 113, distance: 19.7
click at [295, 113] on div "追蹤數 2,320 互動率 1.35% 良好 漲粉率 11% 優秀 受眾主要性別 無資料 受眾主要年齡 無資料 商業合作內容覆蓋比例 21.7%" at bounding box center [322, 122] width 185 height 38
drag, startPoint x: 323, startPoint y: 112, endPoint x: 337, endPoint y: 114, distance: 13.7
click at [337, 114] on div "追蹤數 2,320 互動率 1.35% 良好 漲粉率 11% 優秀 受眾主要性別 無資料 受眾主要年齡 無資料 商業合作內容覆蓋比例 21.7%" at bounding box center [322, 122] width 185 height 38
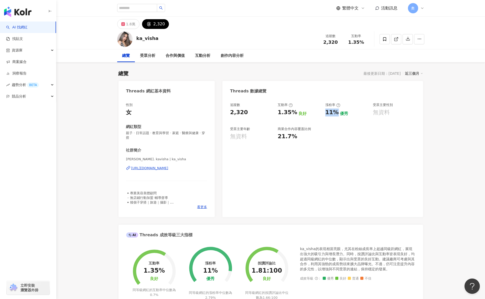
copy div "11%"
